Goal: Check status: Check status

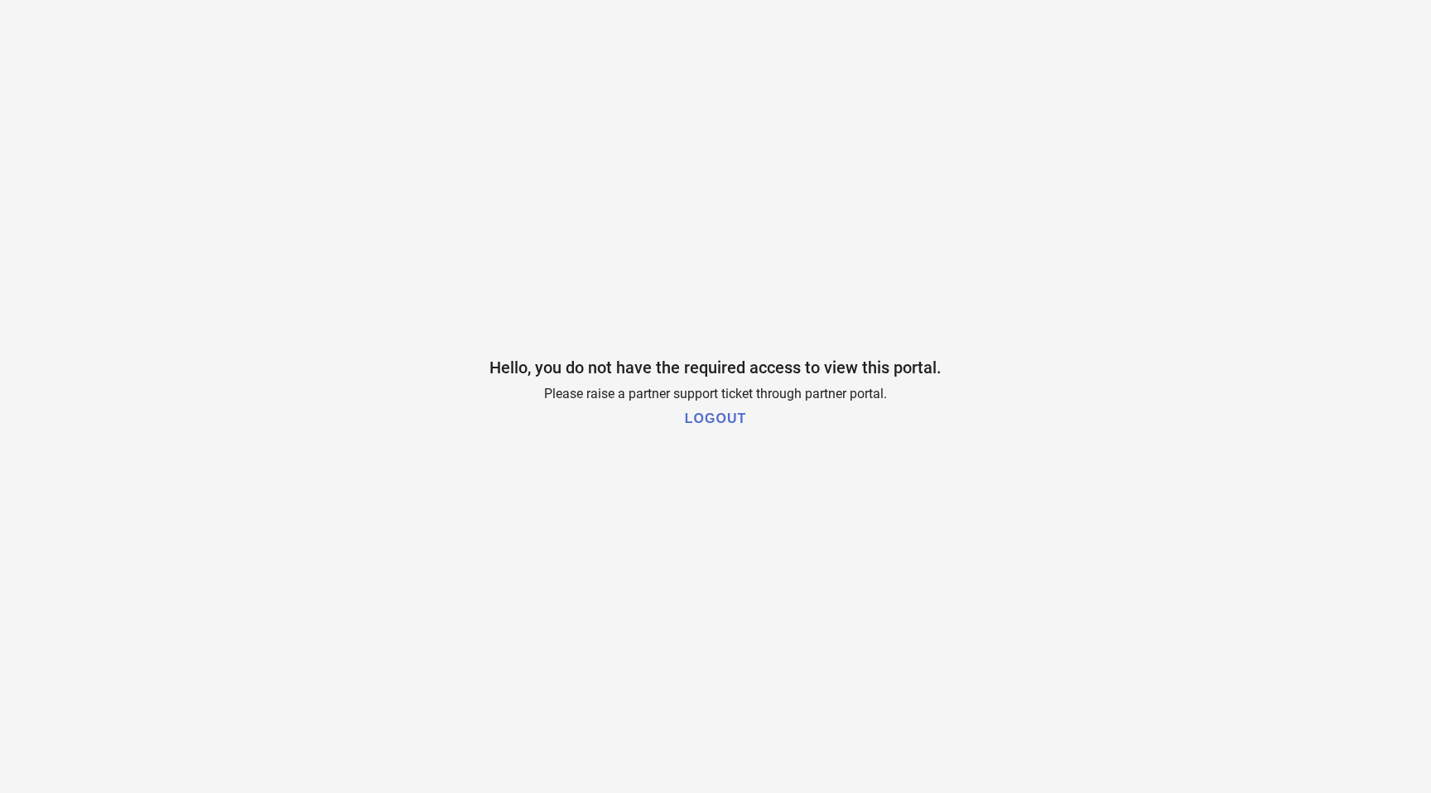
click at [719, 419] on h1 "LOGOUT" at bounding box center [715, 419] width 61 height 15
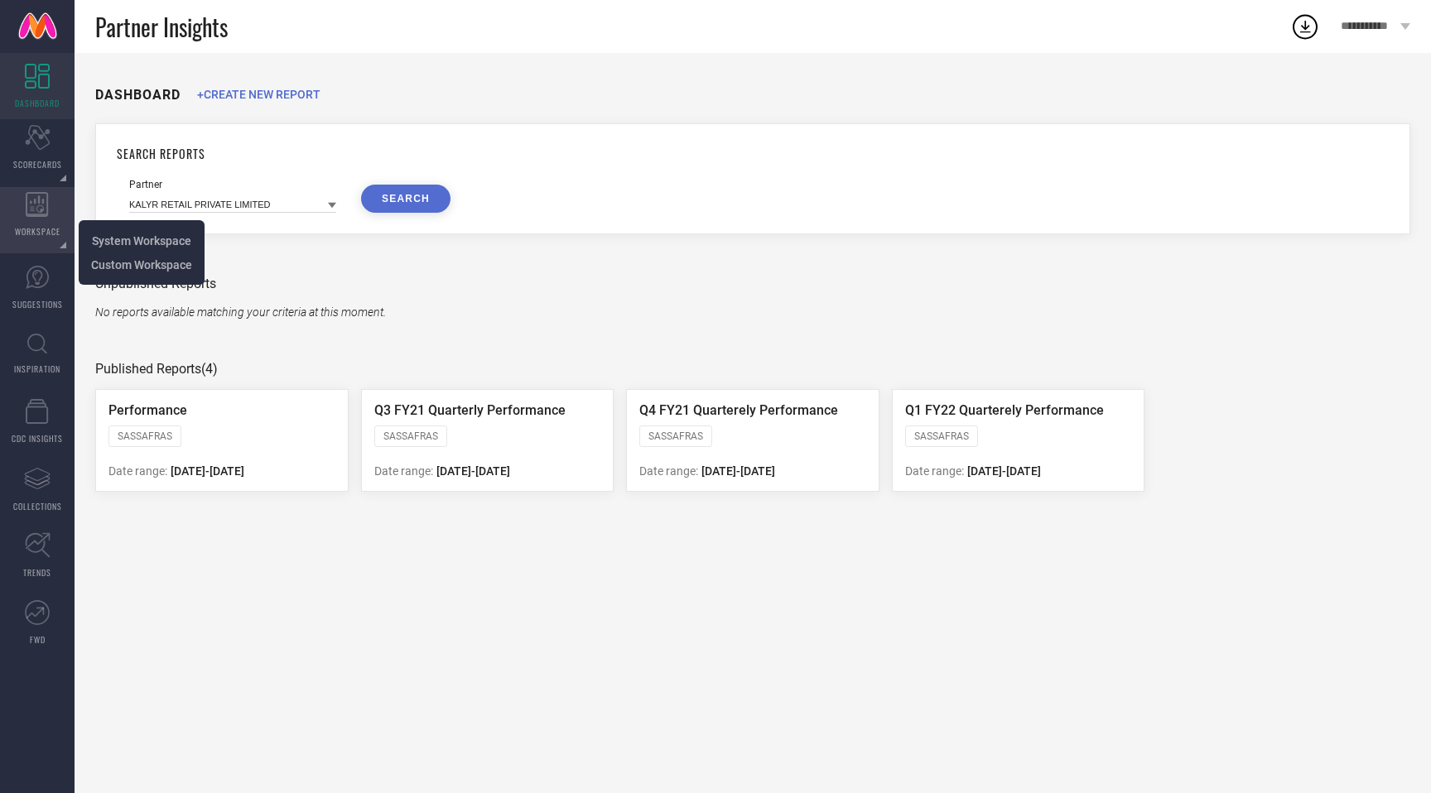
click at [38, 199] on icon at bounding box center [37, 204] width 22 height 25
click at [112, 234] on span "System Workspace" at bounding box center [141, 240] width 99 height 13
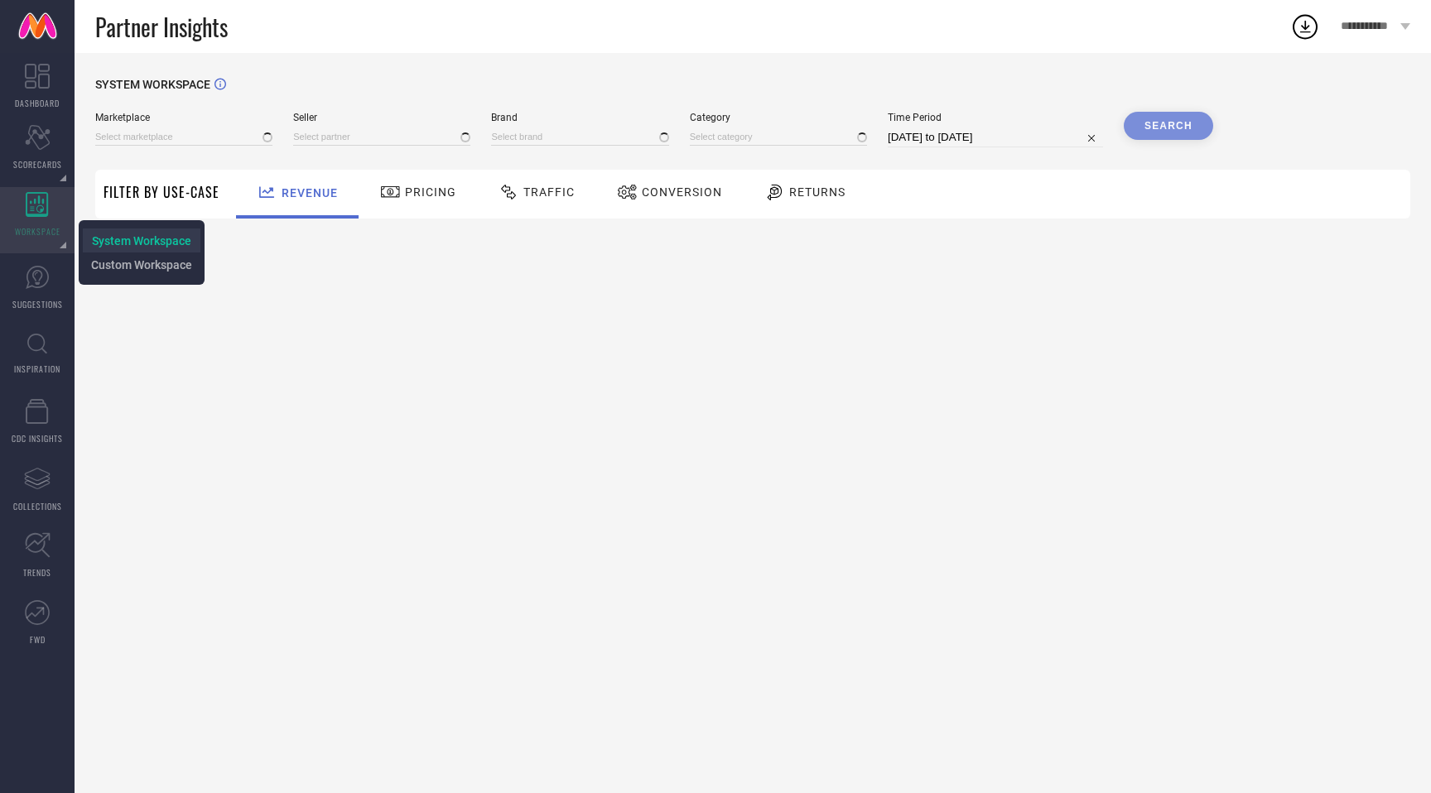
type input "All"
type input "1 STOP FASHION"
type input "All"
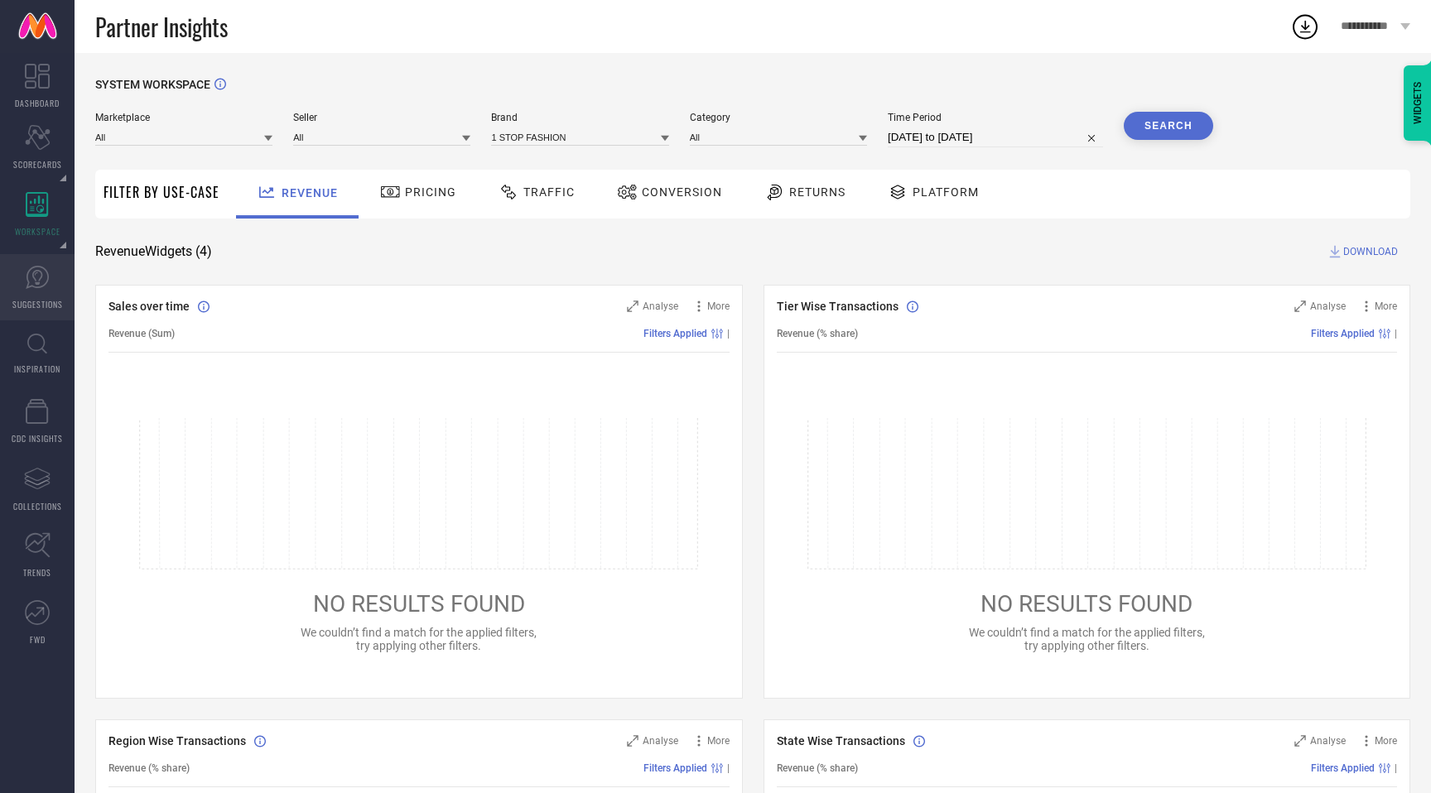
click at [29, 269] on icon at bounding box center [37, 277] width 25 height 25
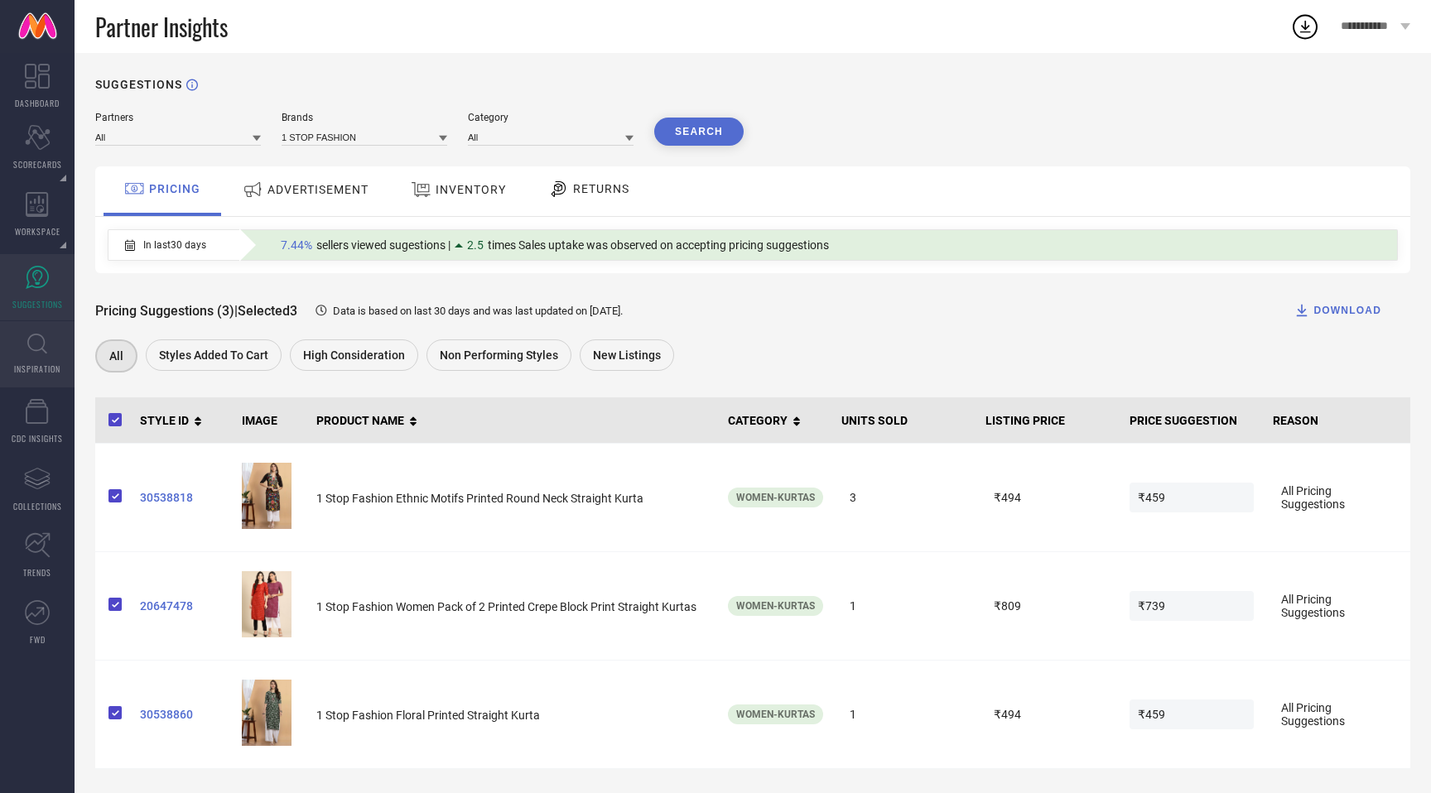
click at [29, 364] on span "INSPIRATION" at bounding box center [37, 369] width 46 height 12
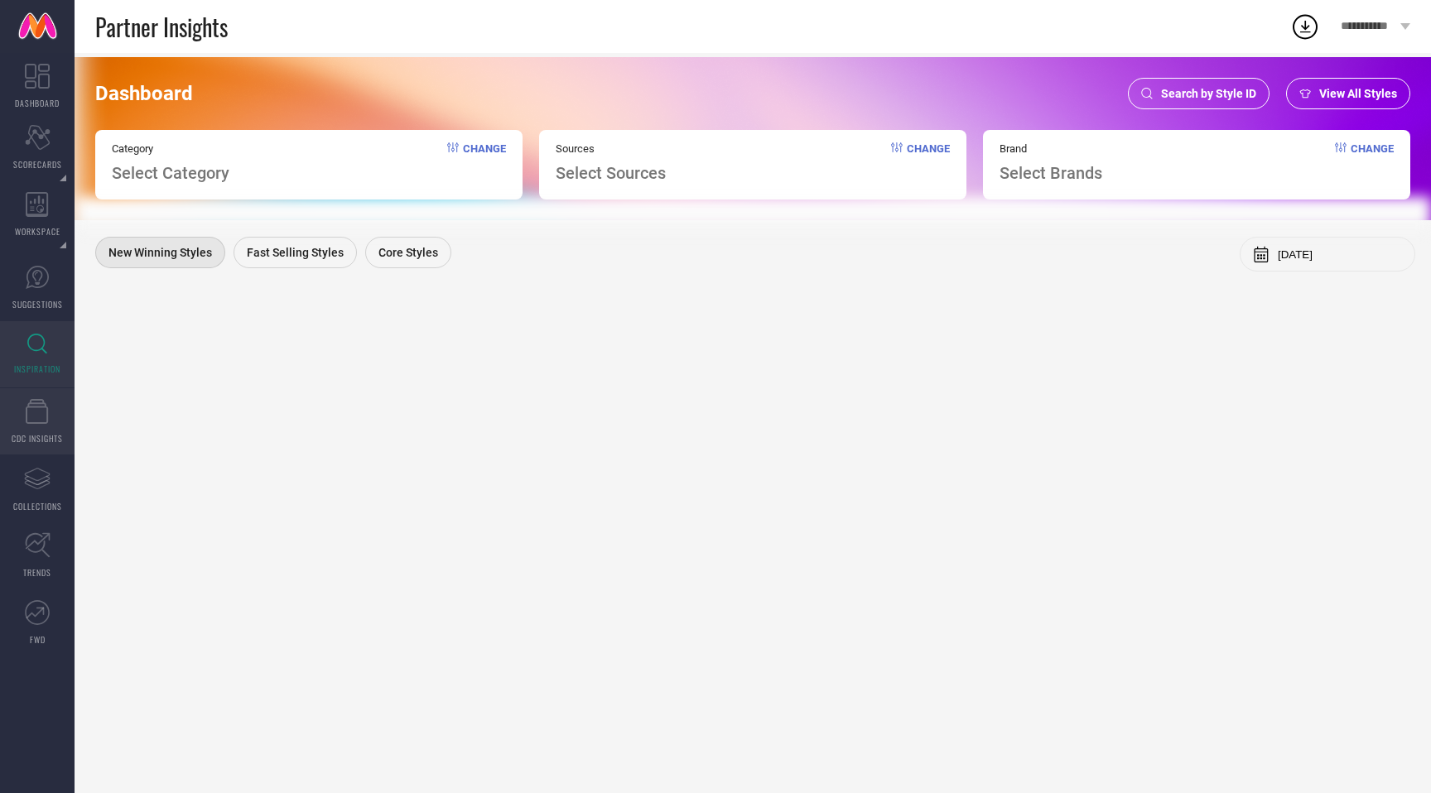
click at [29, 415] on icon at bounding box center [37, 411] width 23 height 25
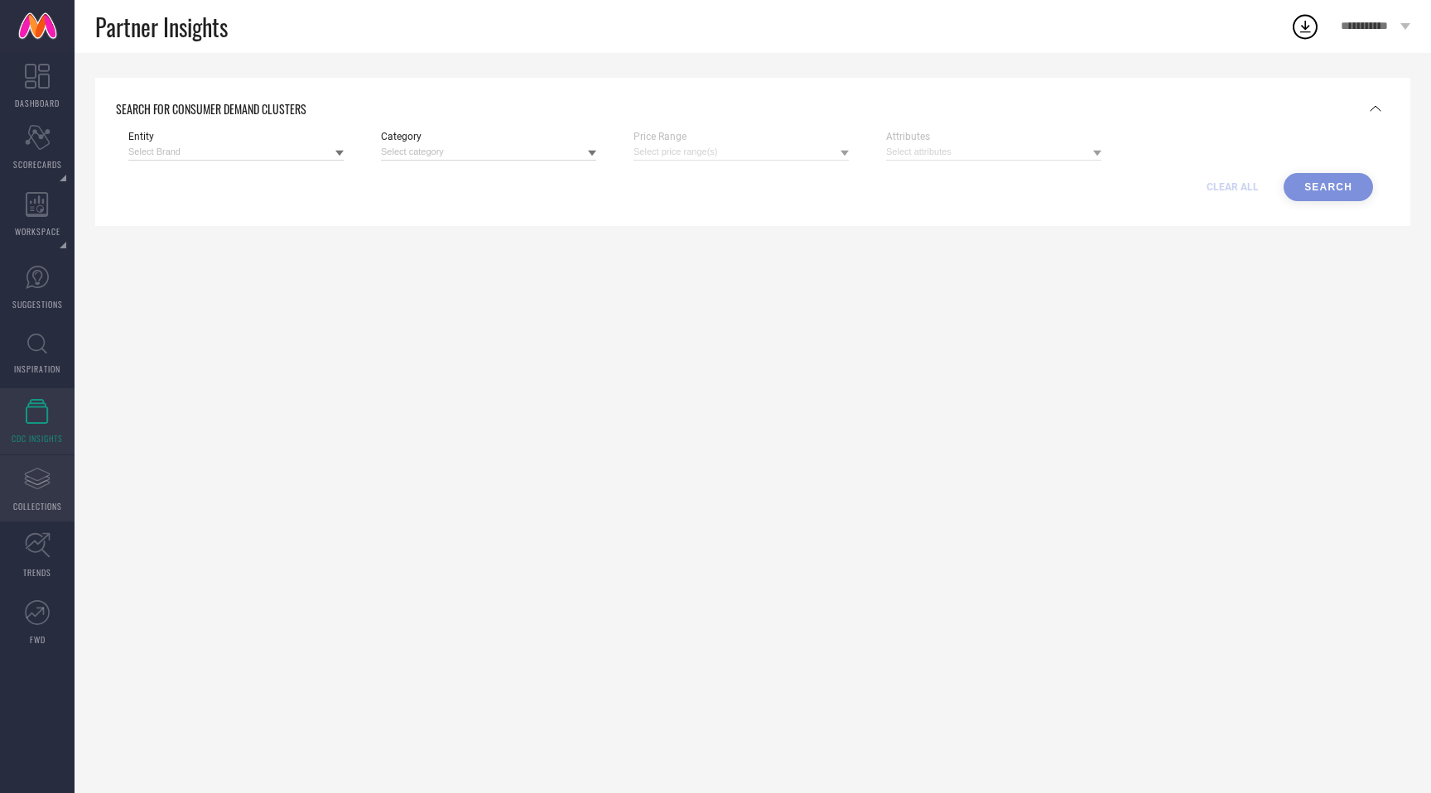
click at [40, 495] on link "Assortments Created with Sketch. COLLECTIONS" at bounding box center [37, 489] width 75 height 66
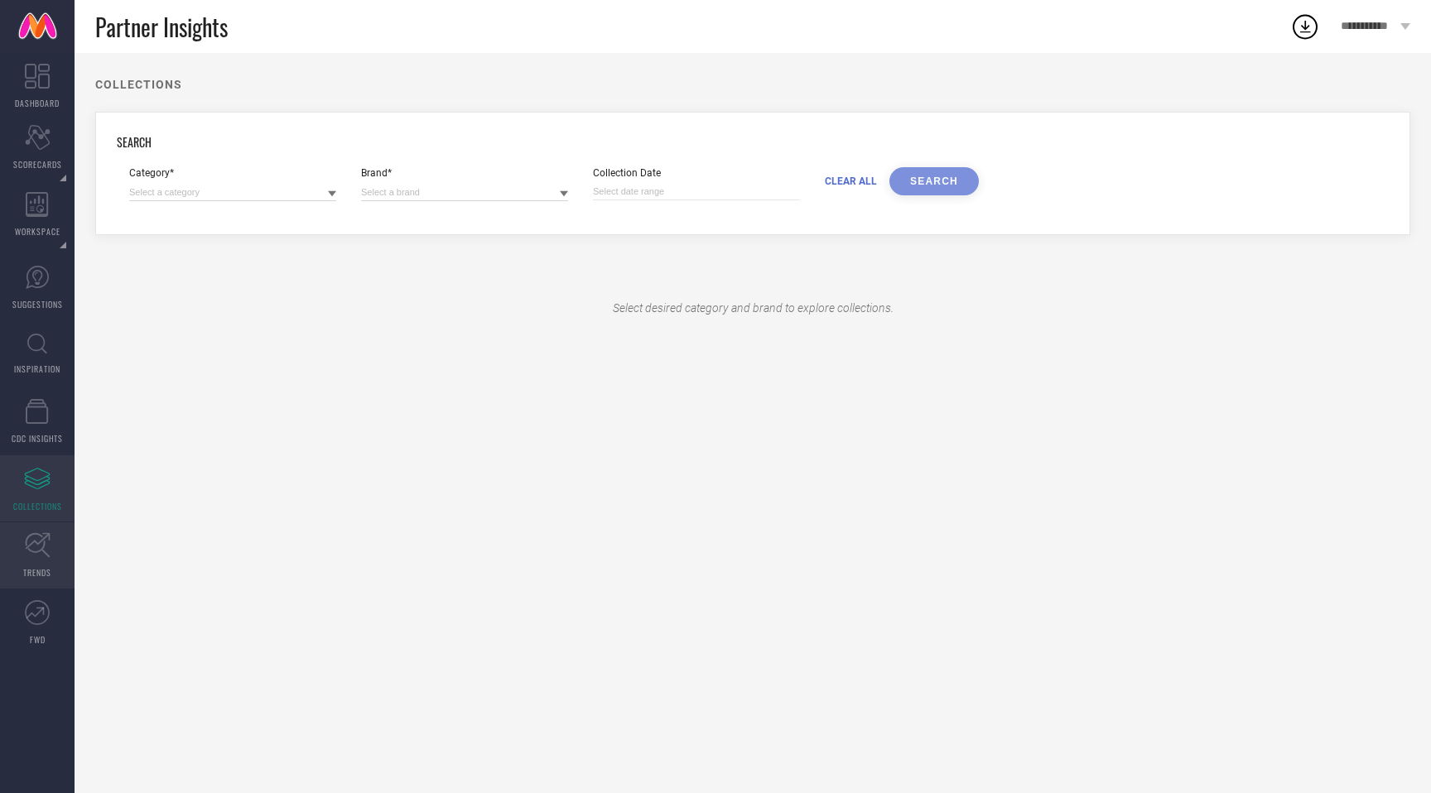
click at [35, 535] on icon at bounding box center [38, 546] width 26 height 26
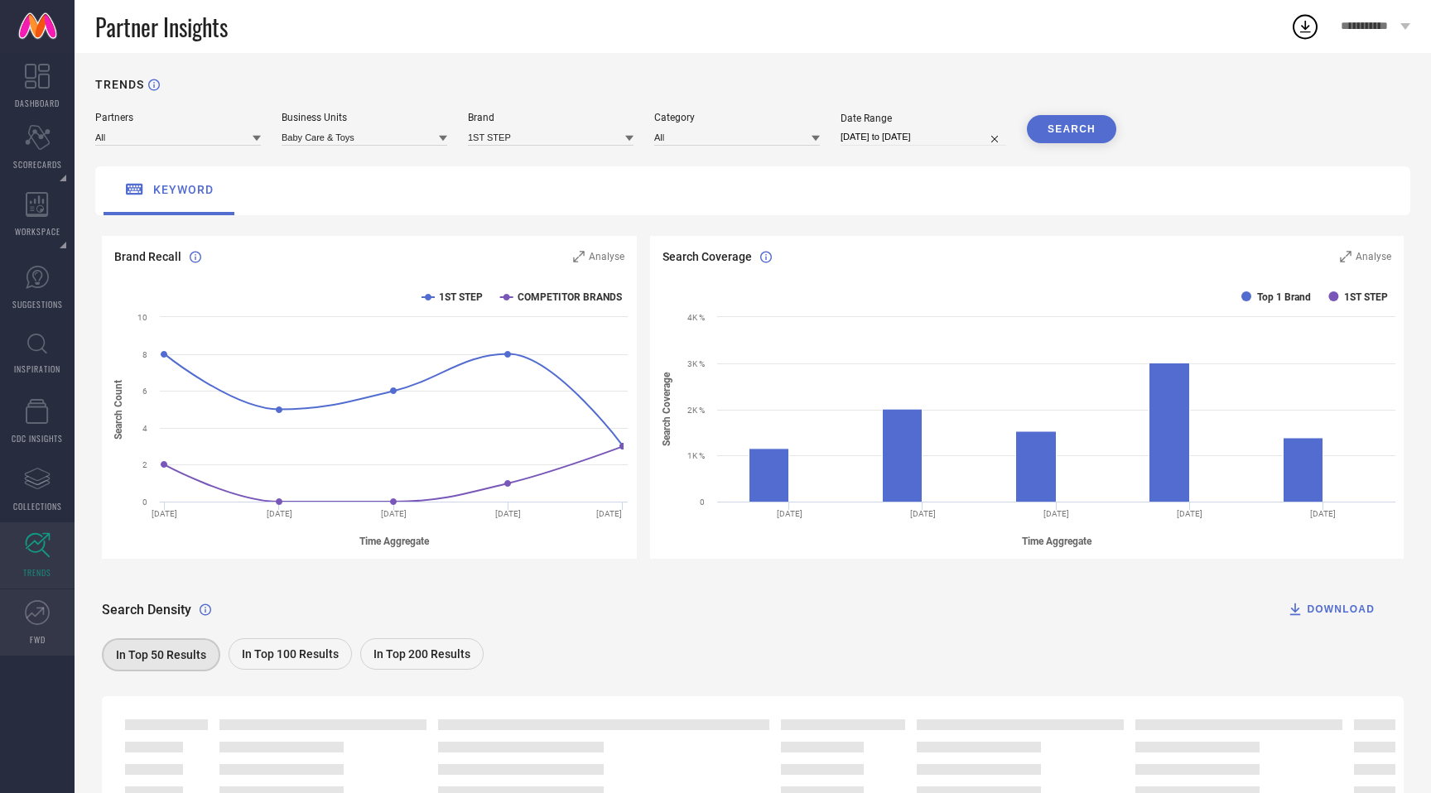
click at [31, 591] on link "FWD" at bounding box center [37, 623] width 75 height 66
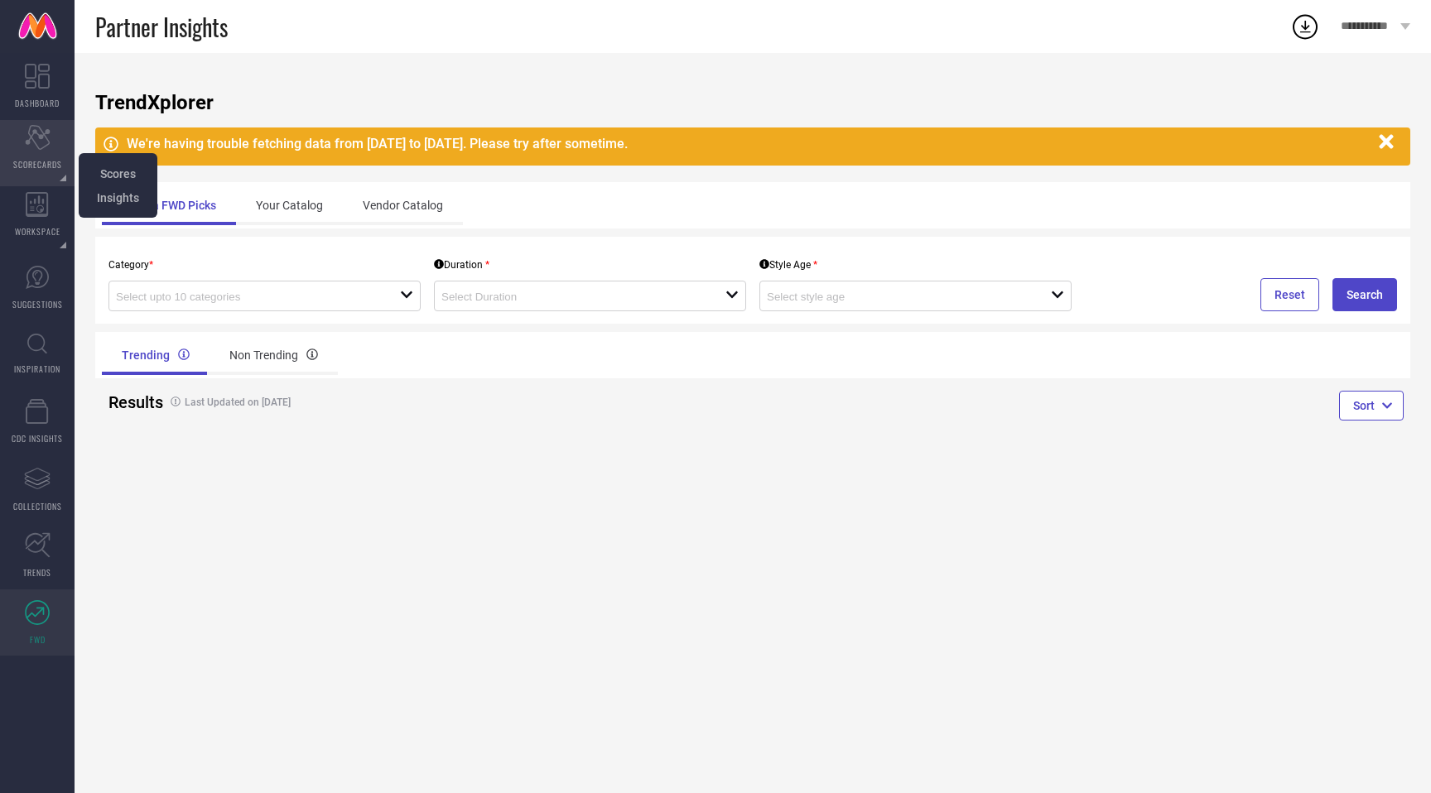
click at [38, 156] on div "Scorecard SCORECARDS" at bounding box center [37, 153] width 75 height 66
click at [107, 176] on span "Scores" at bounding box center [118, 173] width 36 height 13
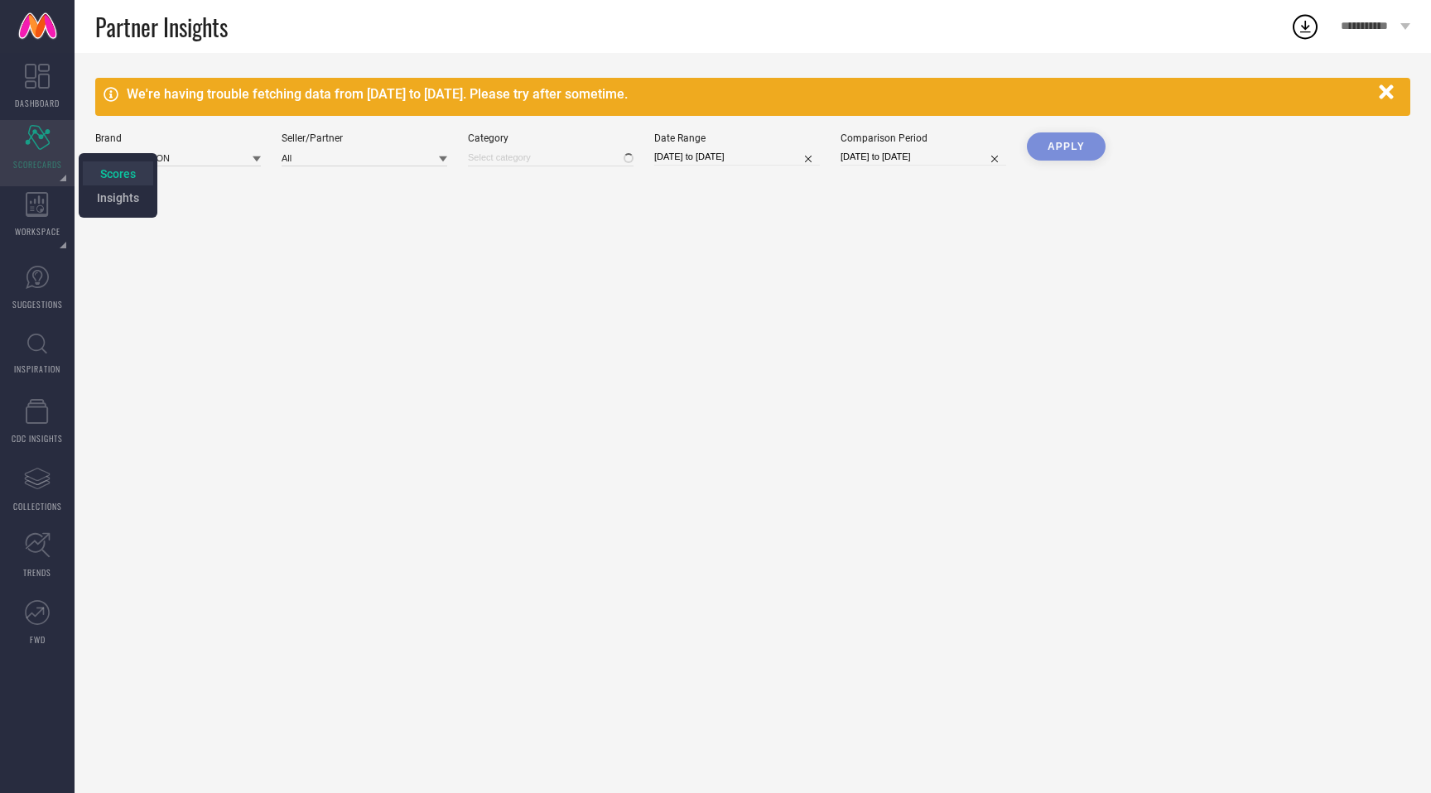
type input "All"
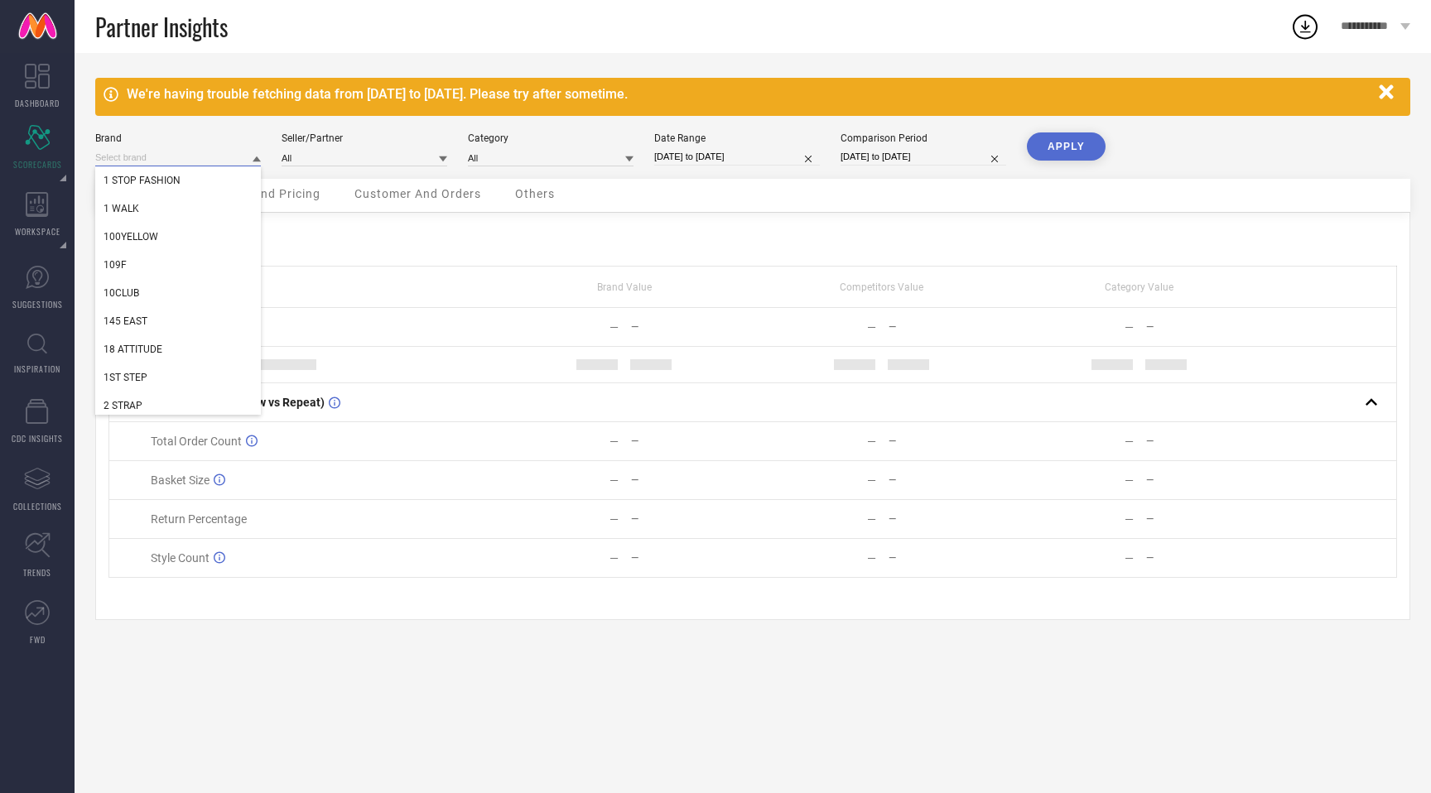
click at [234, 162] on input at bounding box center [178, 157] width 166 height 17
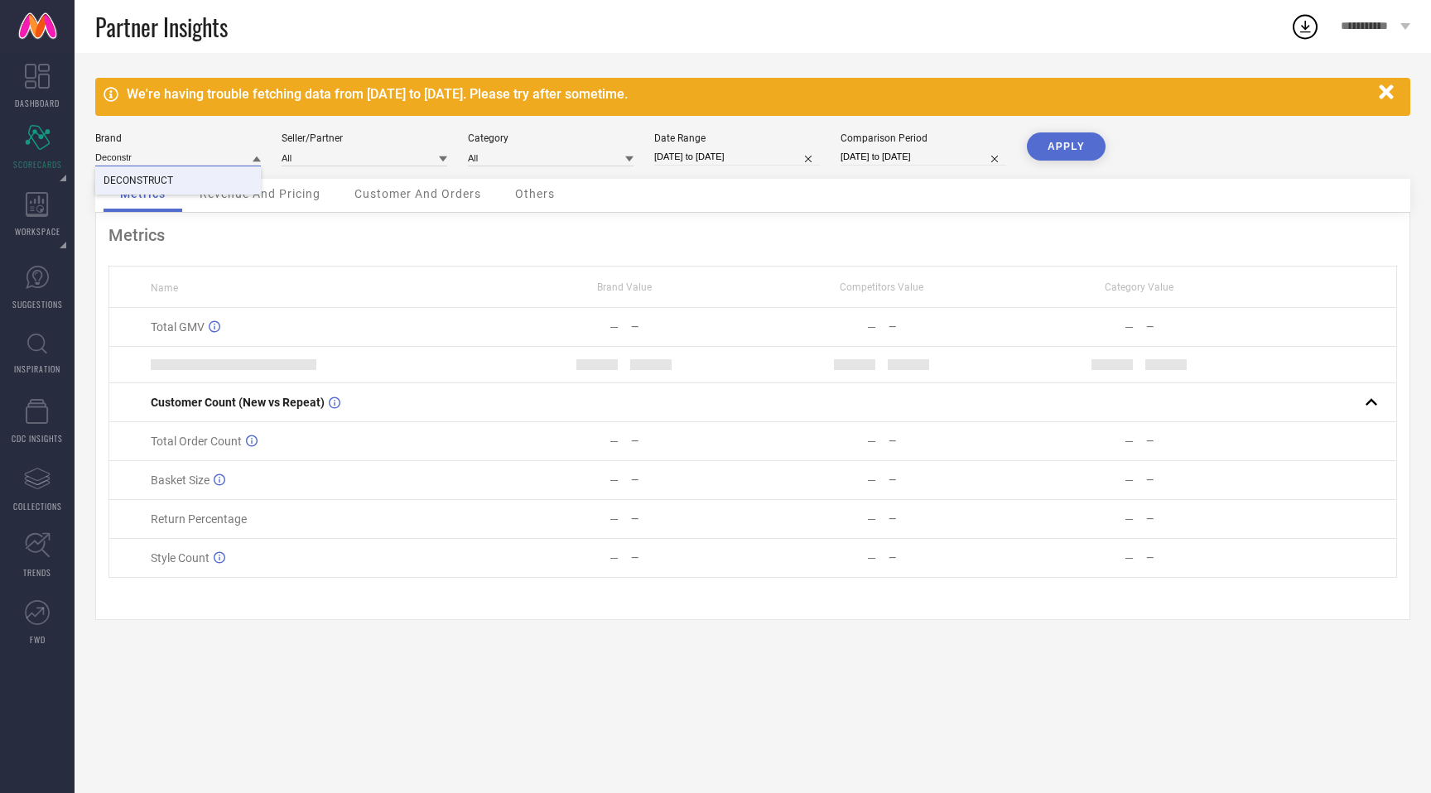
type input "Deconstr"
click at [224, 184] on div "DECONSTRUCT" at bounding box center [178, 180] width 166 height 28
type input "All"
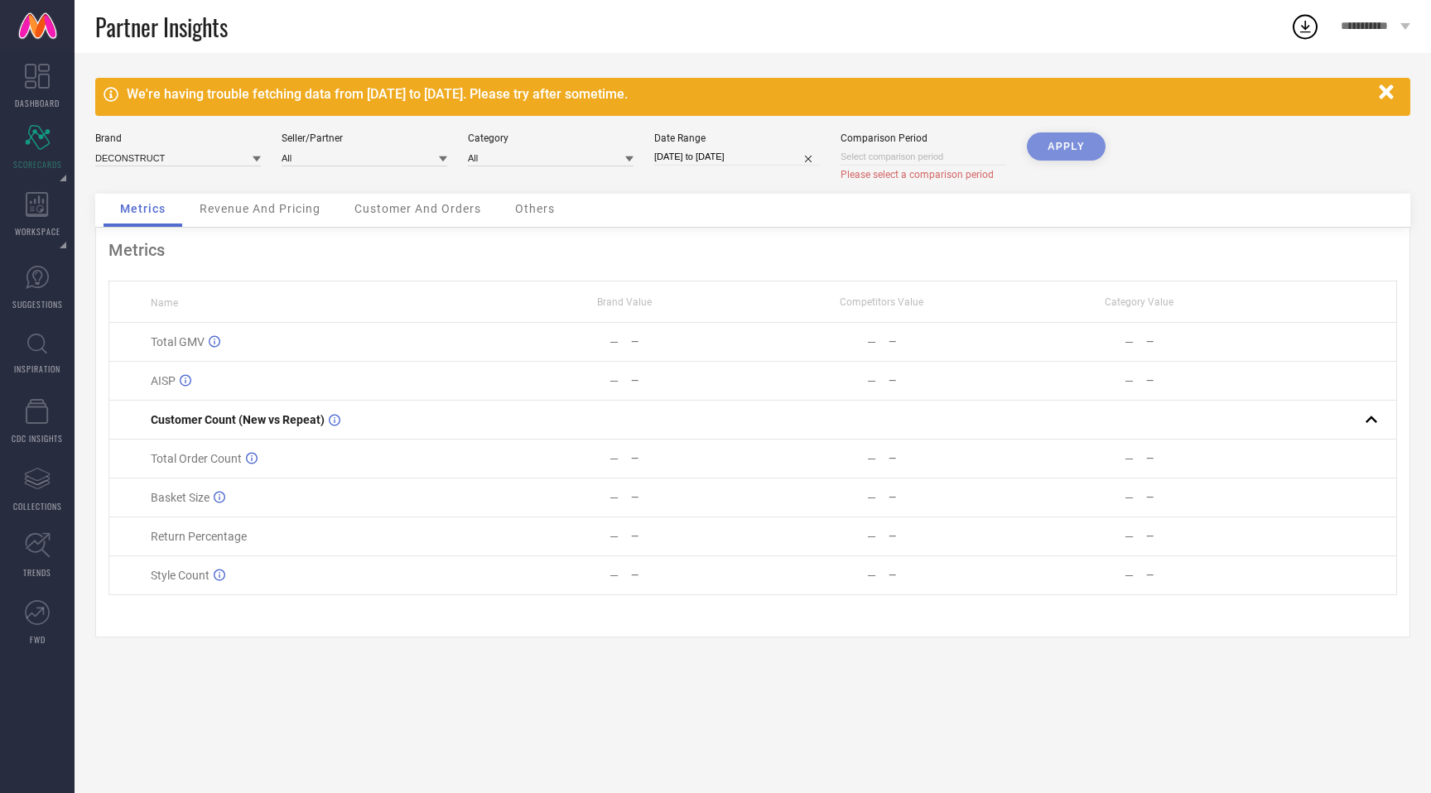
select select "7"
select select "2025"
select select "8"
select select "2025"
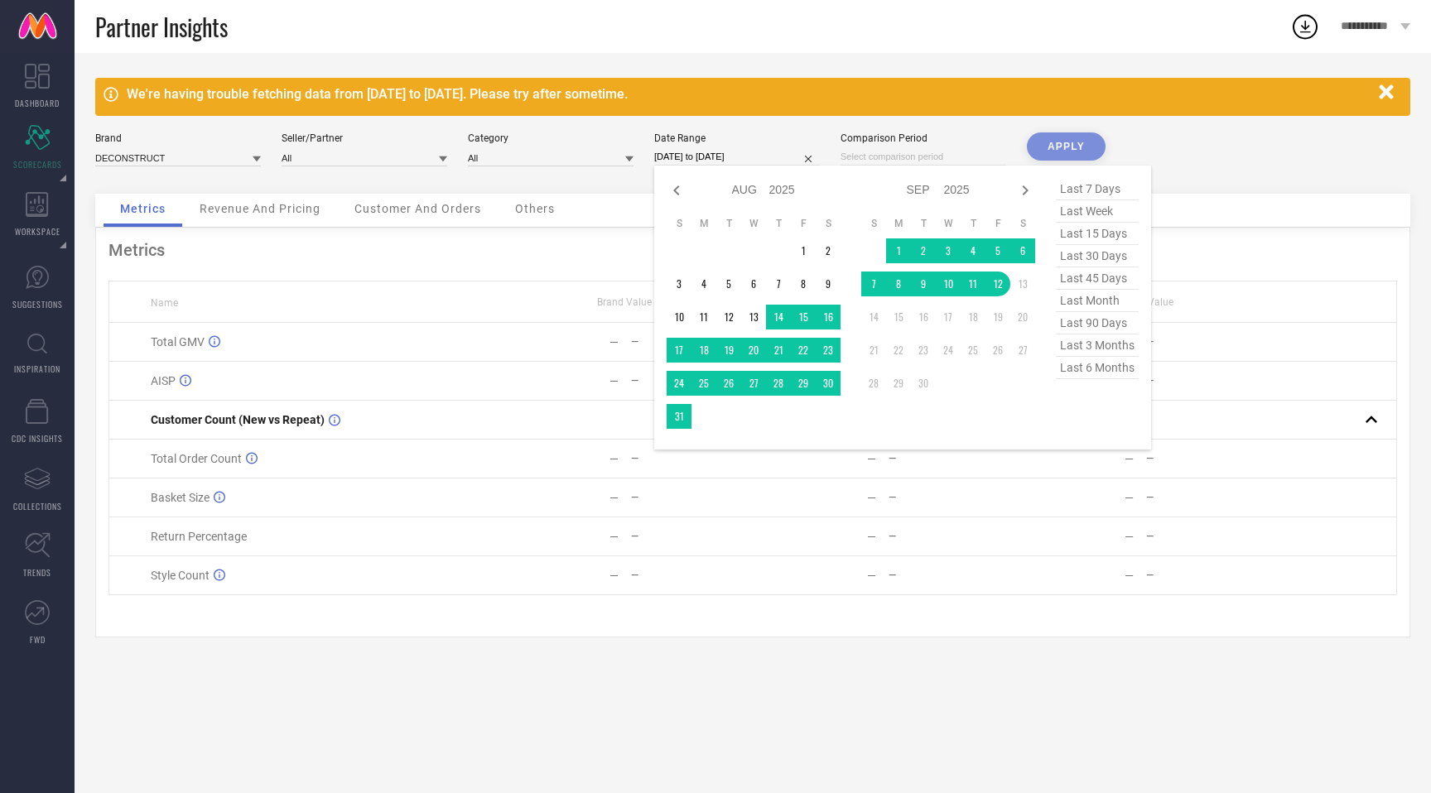
click at [779, 152] on input "[DATE] to [DATE]" at bounding box center [737, 156] width 166 height 17
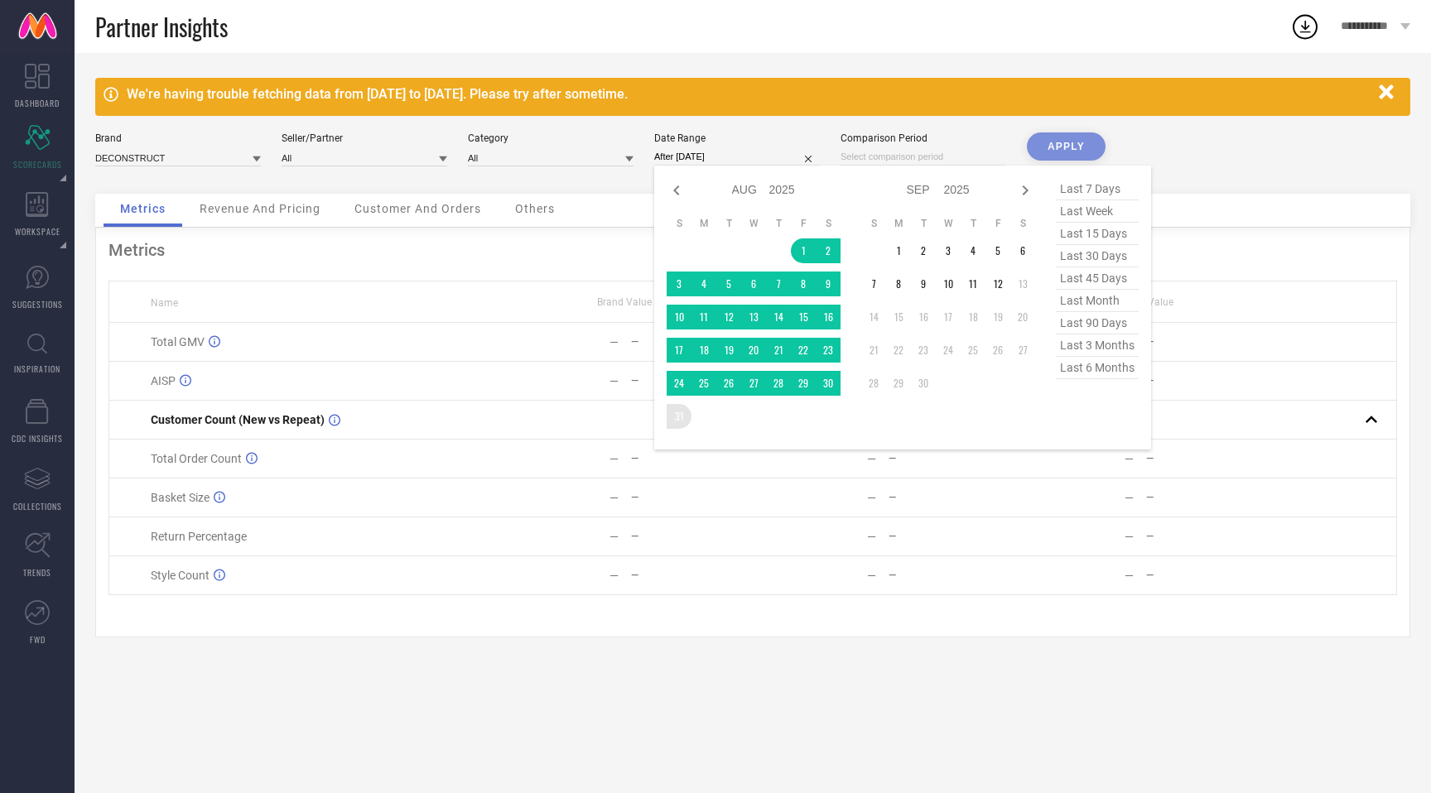
drag, startPoint x: 803, startPoint y: 249, endPoint x: 684, endPoint y: 414, distance: 203.4
click at [684, 414] on tbody "1 2 3 4 5 6 7 8 9 10 11 12 13 14 15 16 17 18 19 20 21 22 23 24 25 26 27 28 29 3…" at bounding box center [754, 334] width 174 height 190
type input "[DATE] to [DATE]"
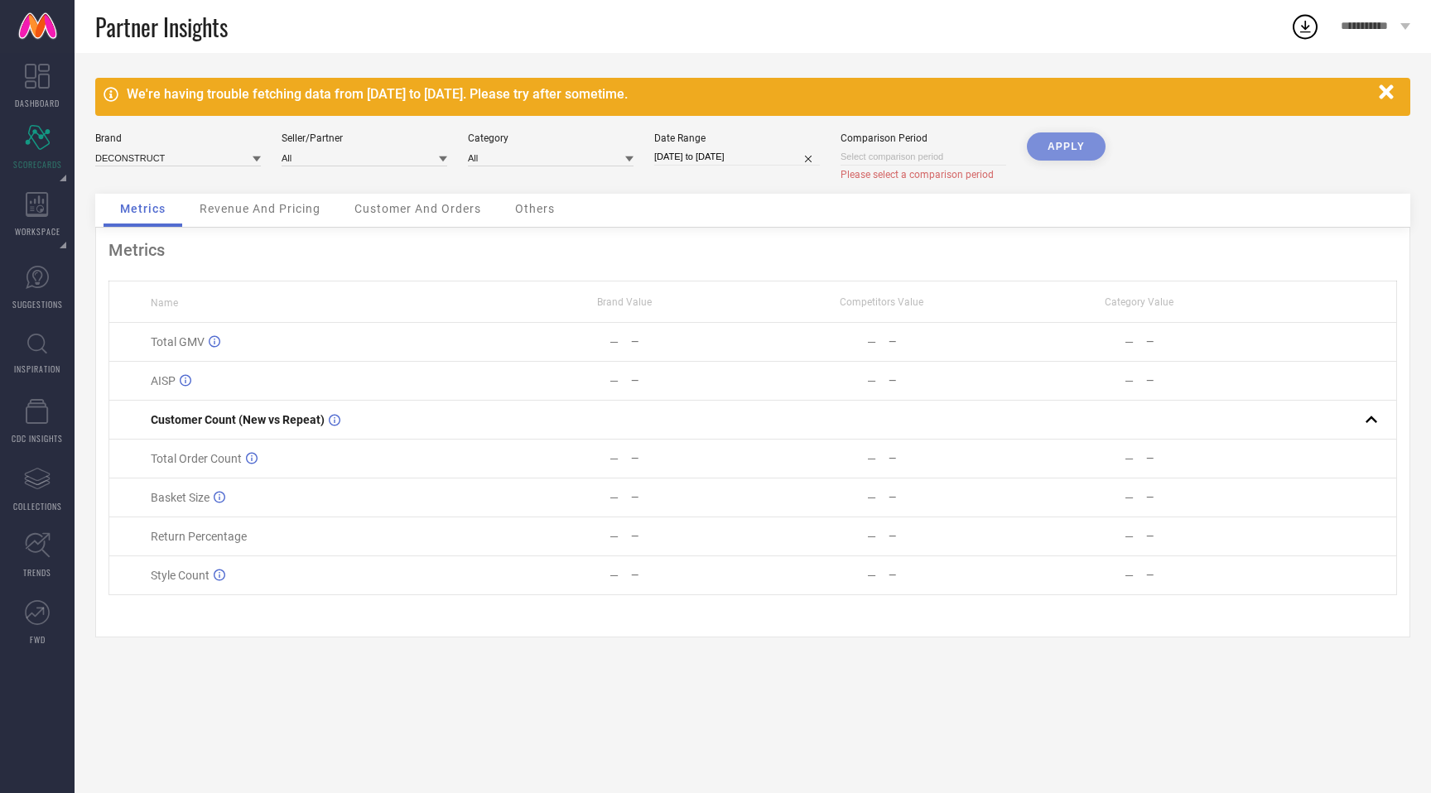
click at [872, 156] on input at bounding box center [924, 156] width 166 height 17
select select "8"
select select "2025"
select select "9"
select select "2025"
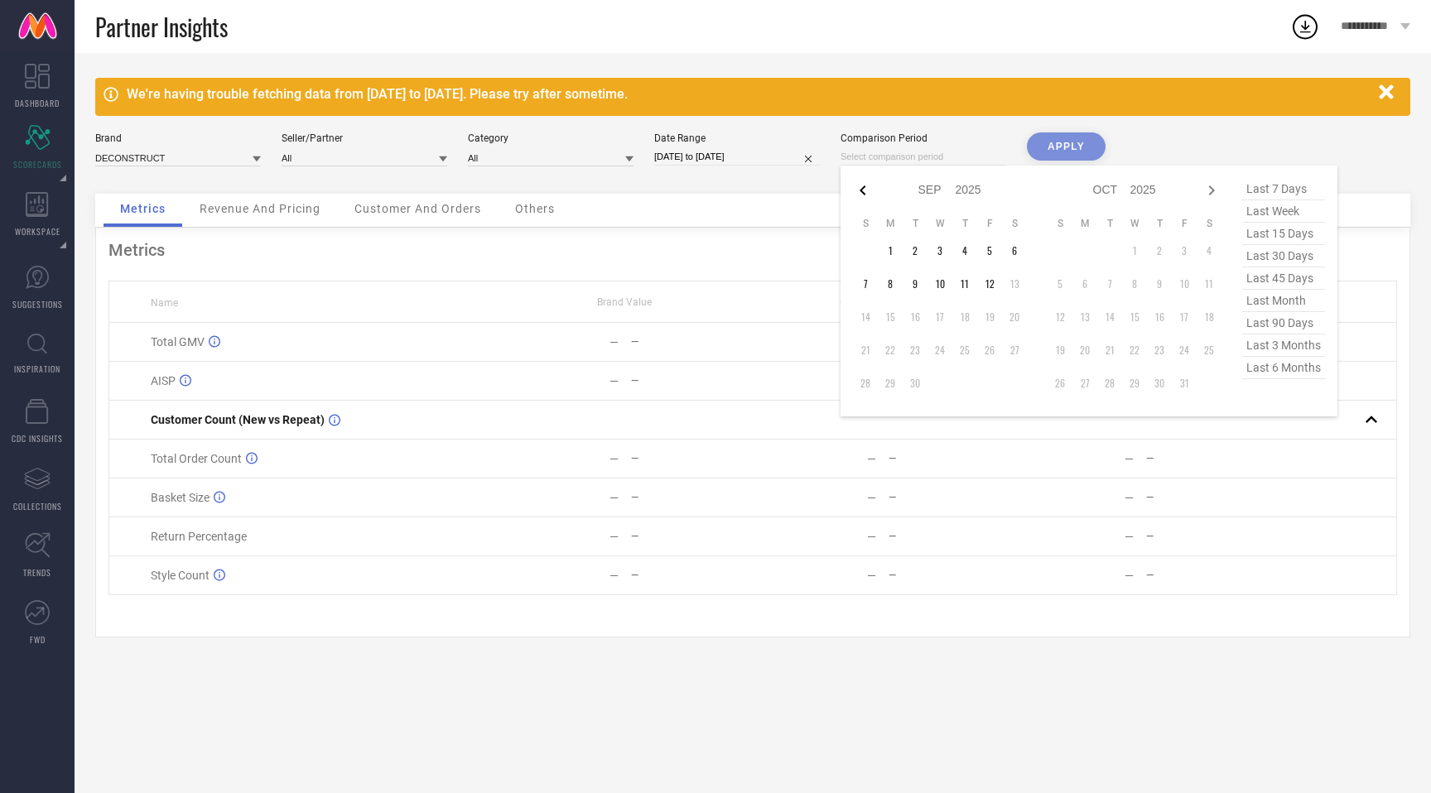
click at [861, 184] on icon at bounding box center [863, 191] width 20 height 20
select select "7"
select select "2025"
select select "8"
select select "2025"
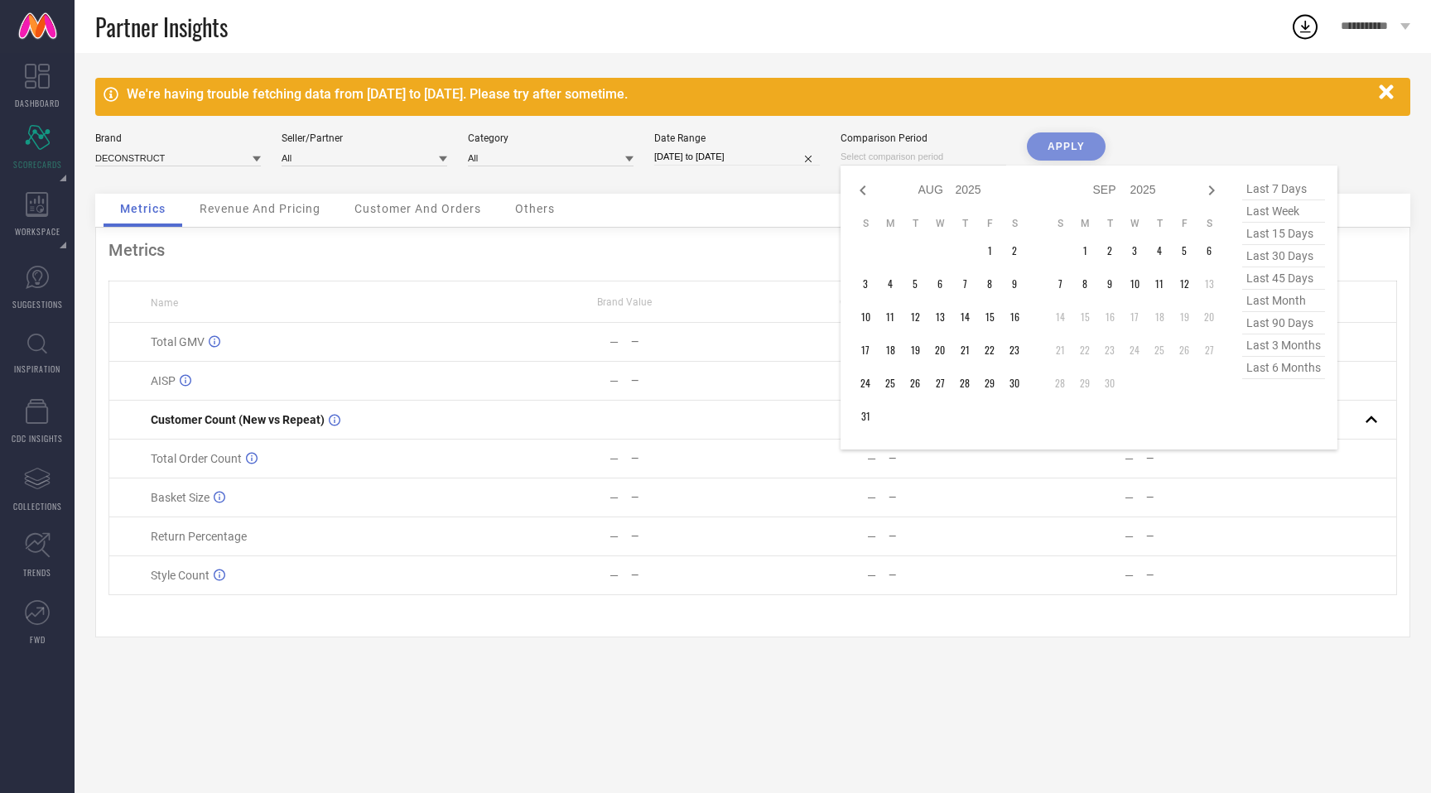
click at [861, 184] on icon at bounding box center [863, 191] width 20 height 20
select select "6"
select select "2025"
select select "7"
select select "2025"
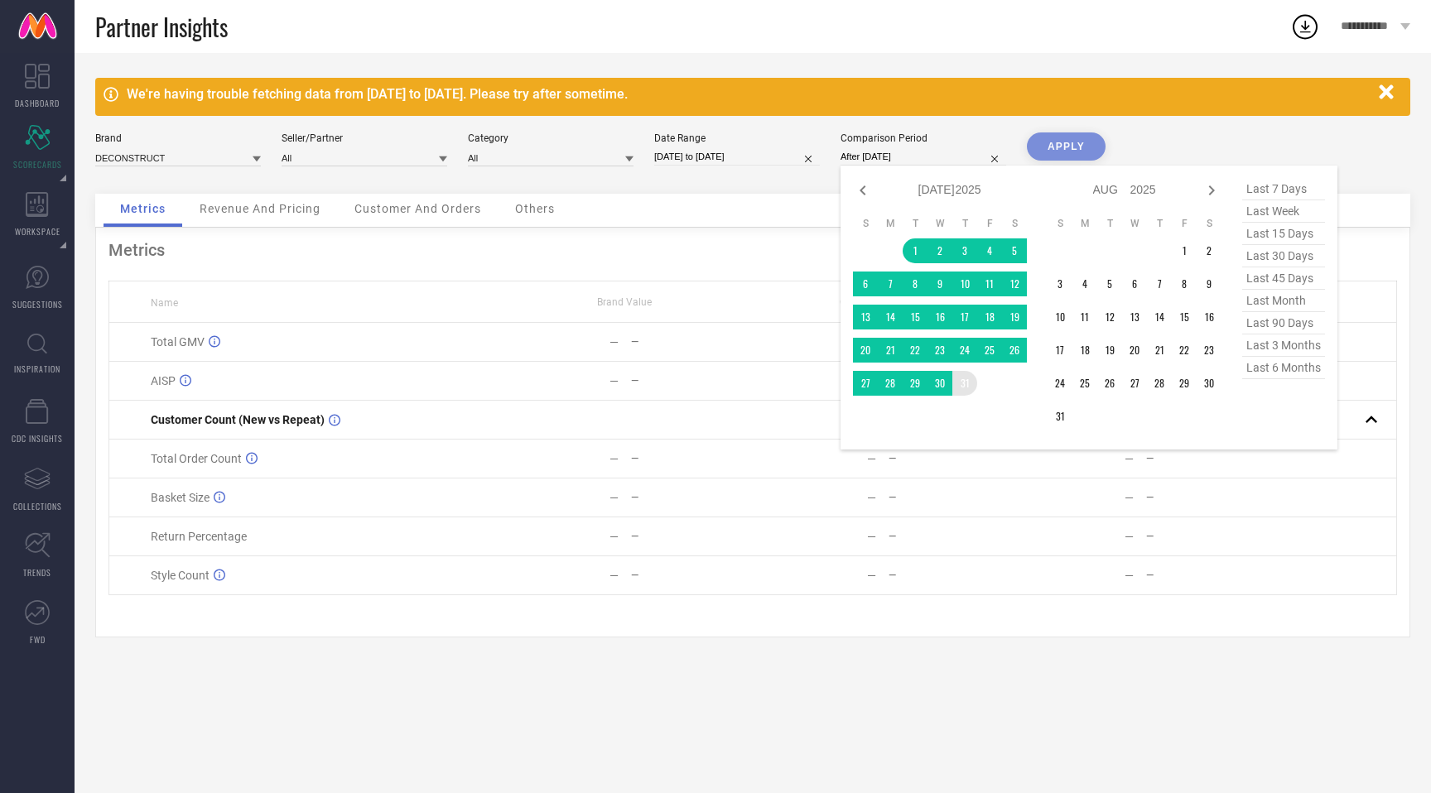
drag, startPoint x: 918, startPoint y: 248, endPoint x: 964, endPoint y: 380, distance: 140.4
click at [964, 380] on tbody "1 2 3 4 5 6 7 8 9 10 11 12 13 14 15 16 17 18 19 20 21 22 23 24 25 26 27 28 29 3…" at bounding box center [940, 317] width 174 height 157
type input "[DATE] to [DATE]"
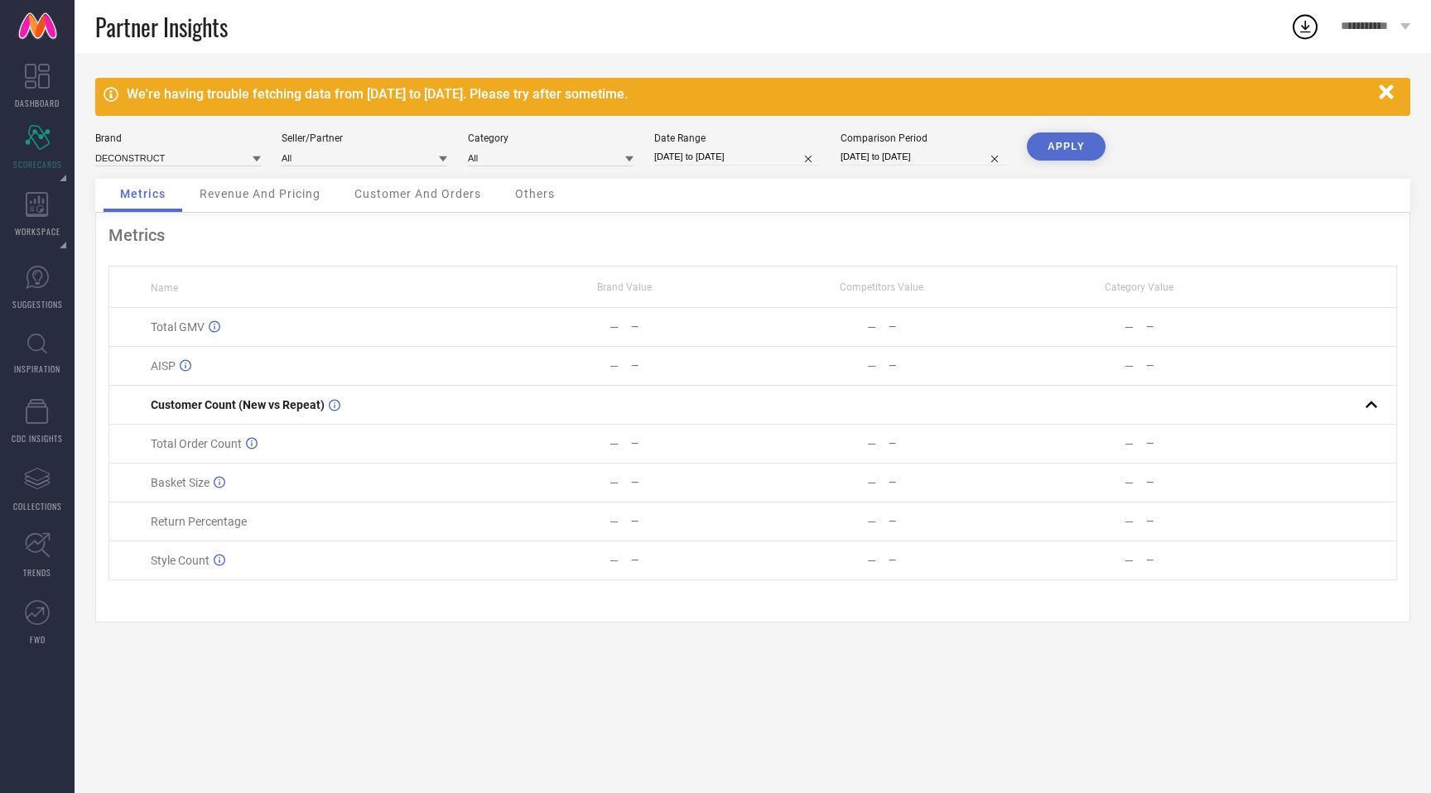
click at [1058, 150] on button "APPLY" at bounding box center [1066, 147] width 79 height 28
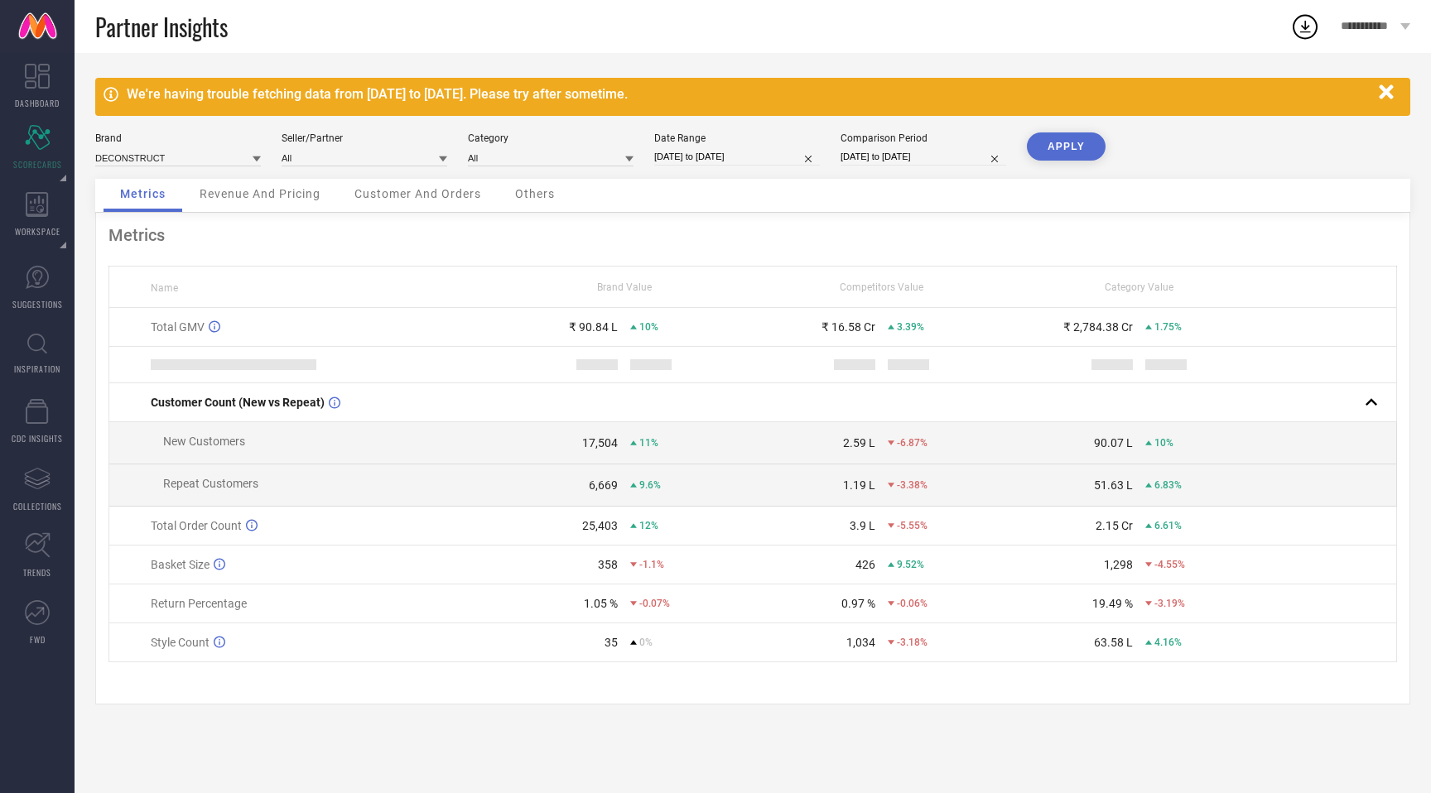
select select "6"
select select "2025"
select select "7"
select select "2025"
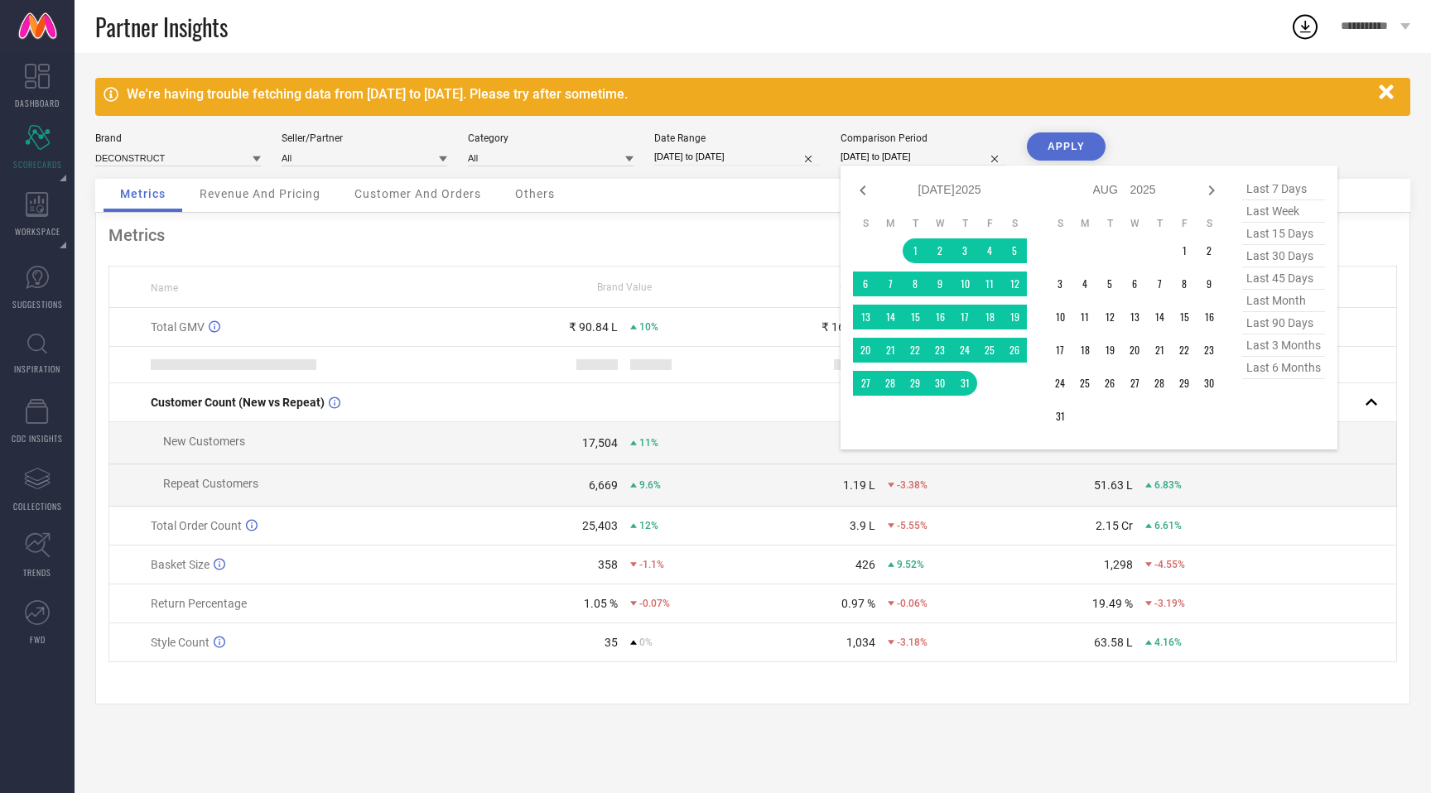
click at [949, 160] on input "[DATE] to [DATE]" at bounding box center [924, 156] width 166 height 17
click at [862, 185] on icon at bounding box center [863, 191] width 20 height 20
select select "5"
select select "2025"
select select "6"
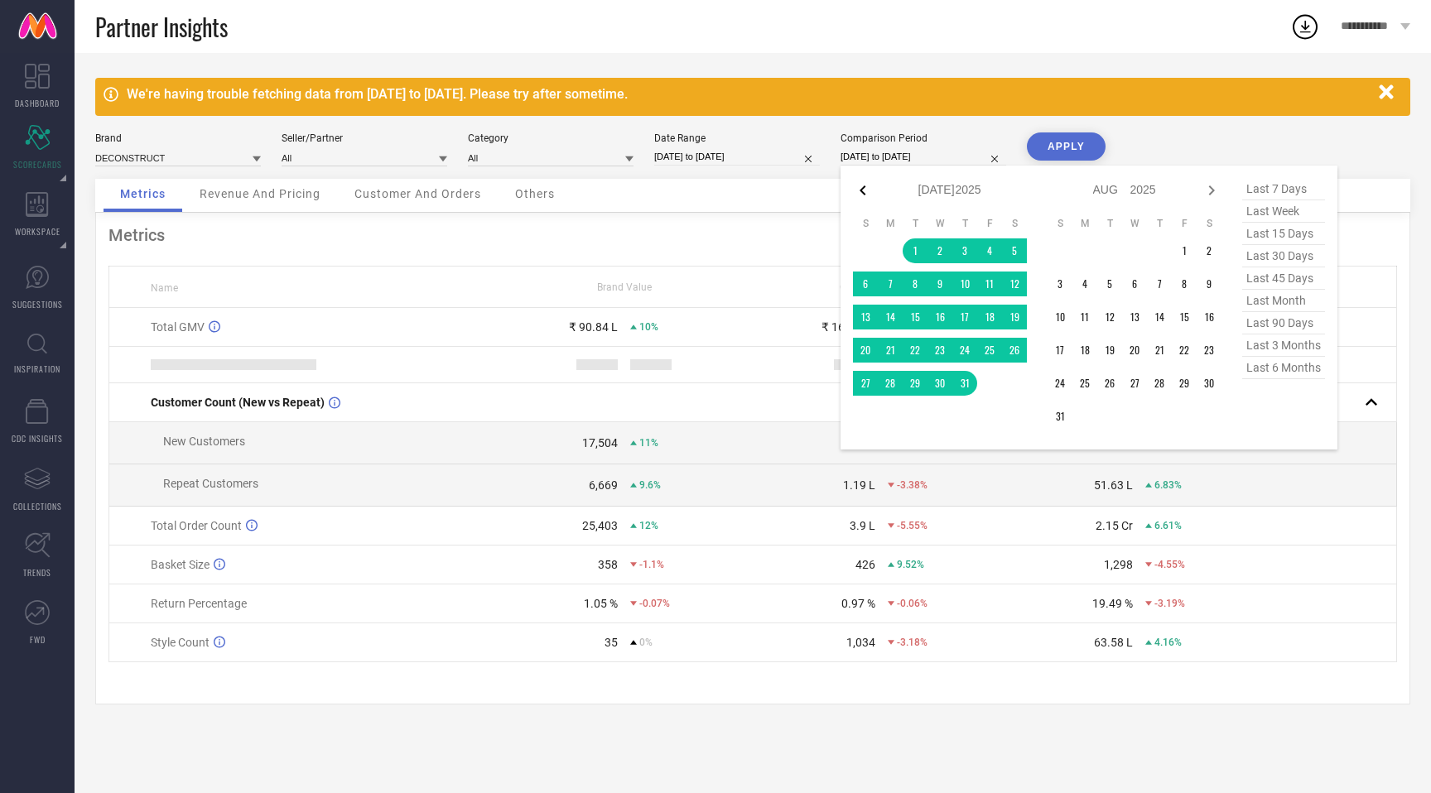
select select "2025"
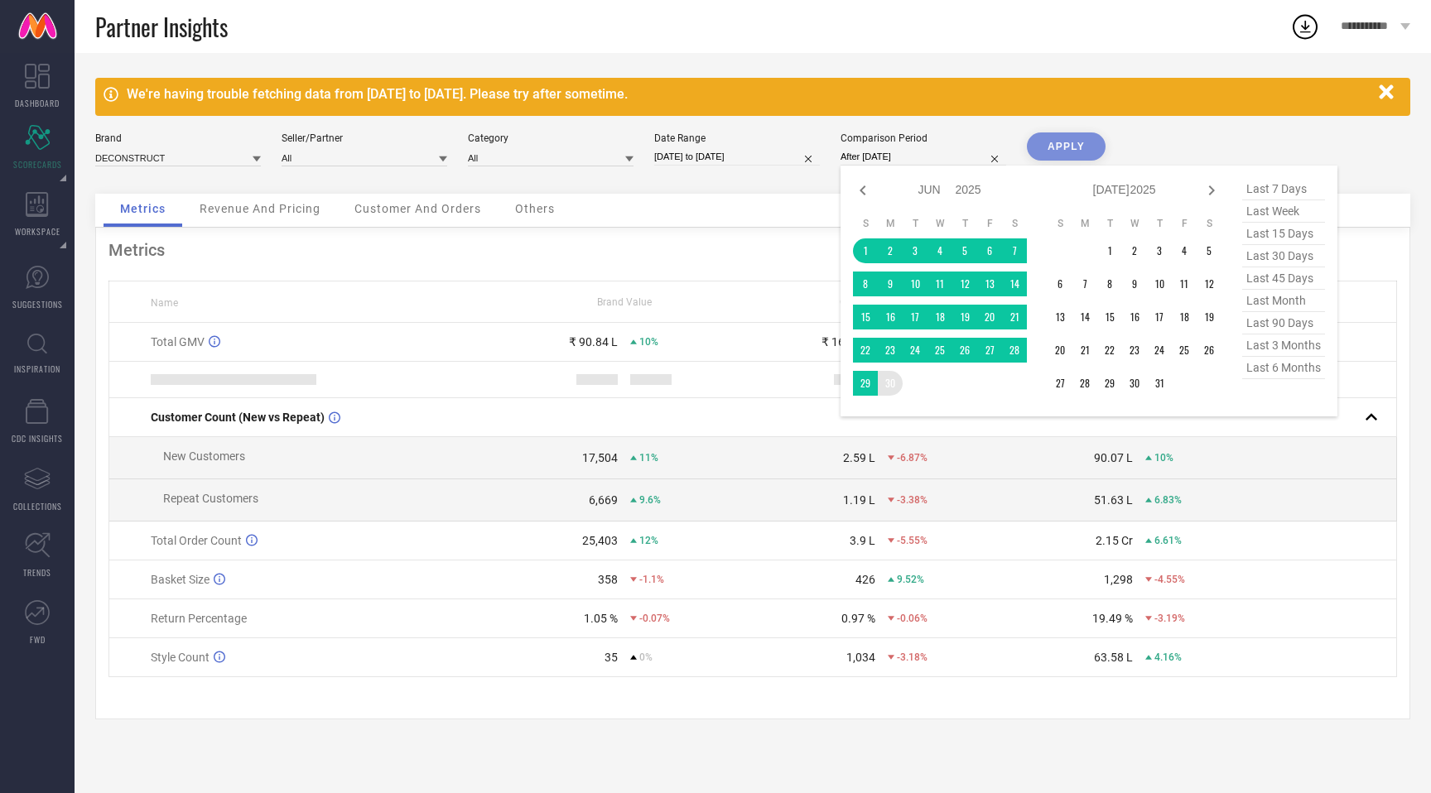
drag, startPoint x: 865, startPoint y: 248, endPoint x: 889, endPoint y: 383, distance: 137.1
click at [889, 383] on tbody "1 2 3 4 5 6 7 8 9 10 11 12 13 14 15 16 17 18 19 20 21 22 23 24 25 26 27 28 29 30" at bounding box center [940, 317] width 174 height 157
type input "[DATE] to [DATE]"
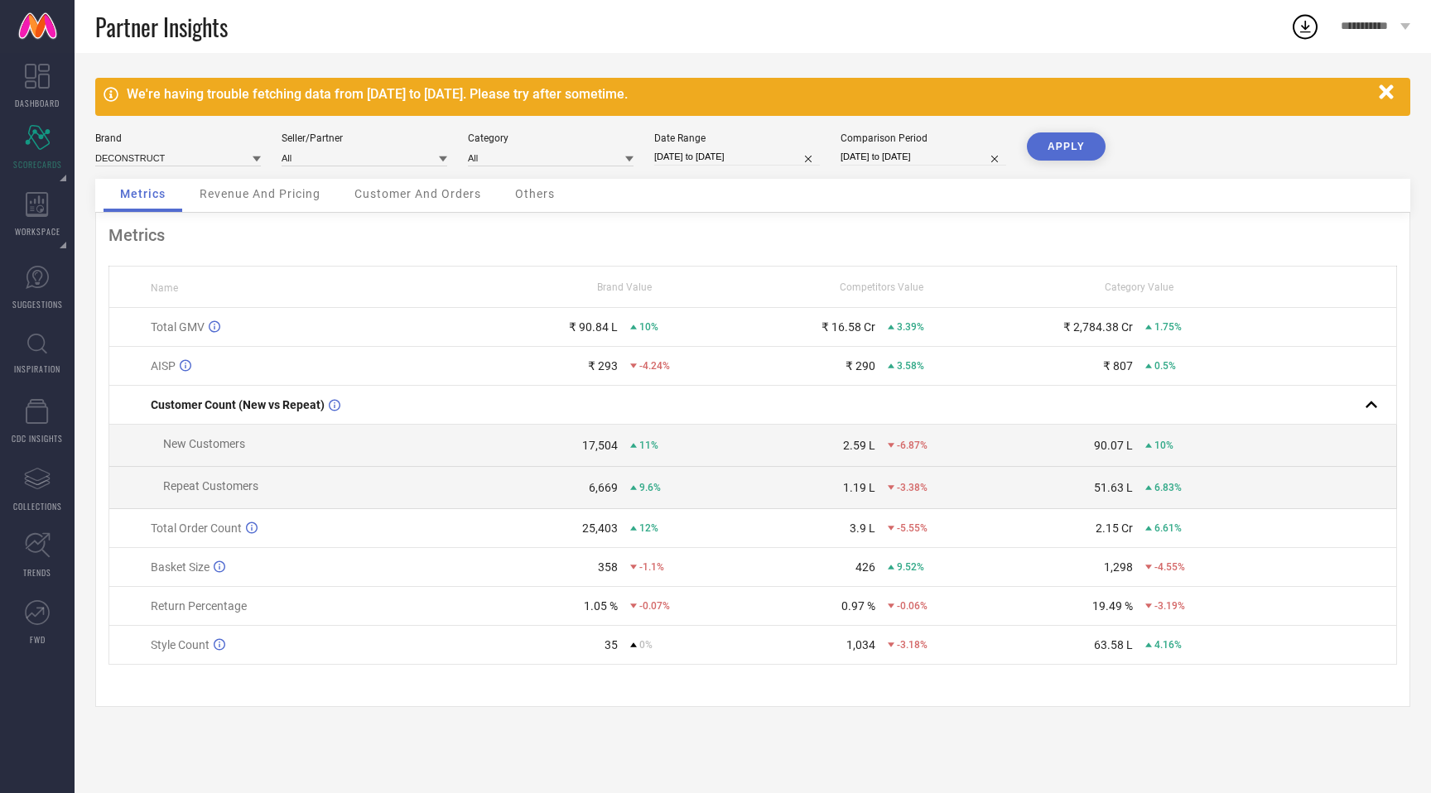
click at [1059, 142] on button "APPLY" at bounding box center [1066, 147] width 79 height 28
click at [238, 191] on span "Revenue And Pricing" at bounding box center [260, 193] width 121 height 13
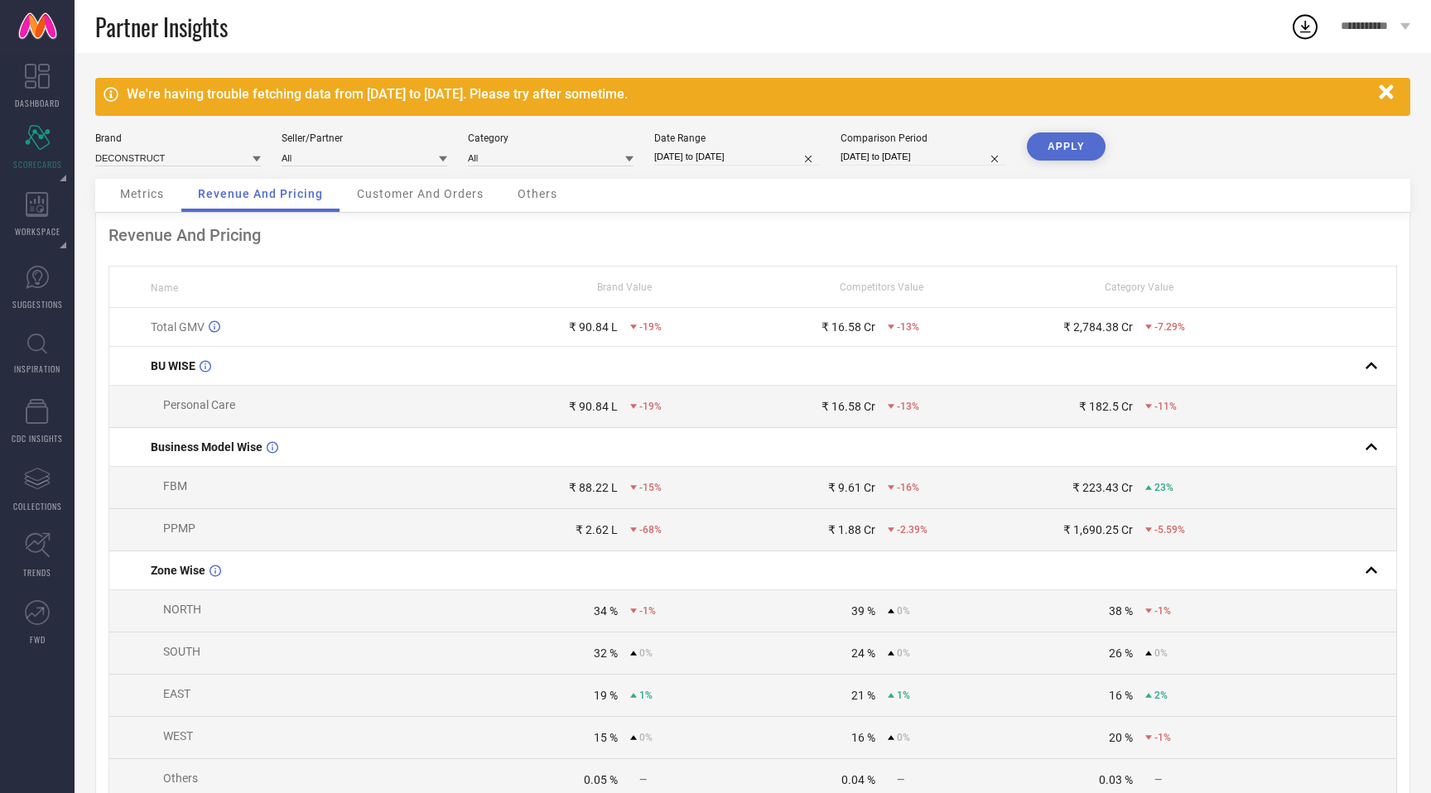
click at [405, 206] on div "Customer And Orders" at bounding box center [420, 195] width 160 height 33
